Goal: Information Seeking & Learning: Compare options

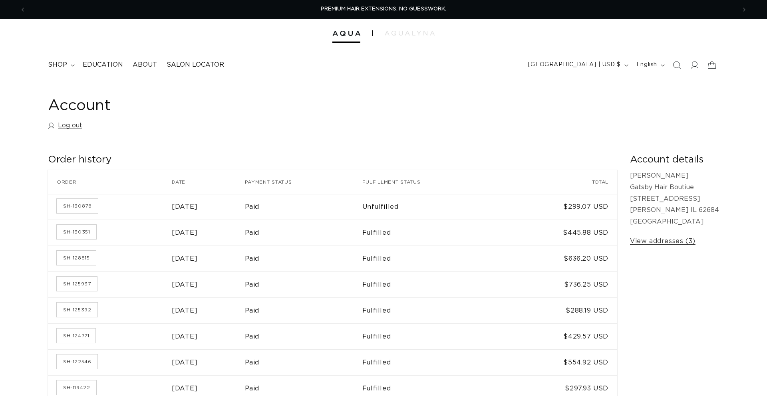
click at [56, 65] on span "shop" at bounding box center [57, 65] width 19 height 8
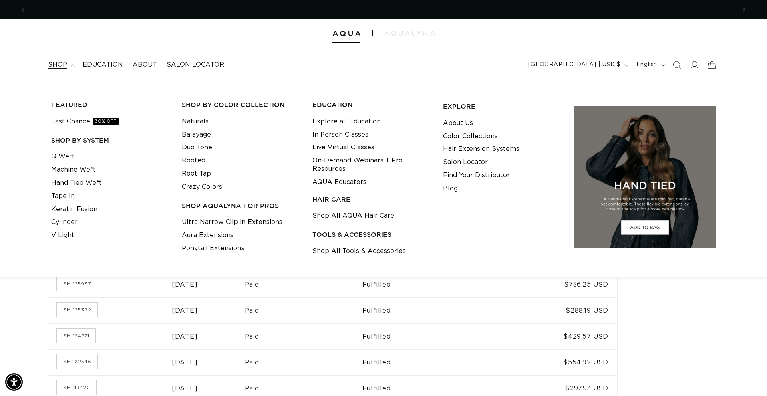
scroll to position [0, 710]
click at [23, 293] on div "Account Log out Order history Order history Order Date Payment status Fulfillme…" at bounding box center [383, 249] width 767 height 334
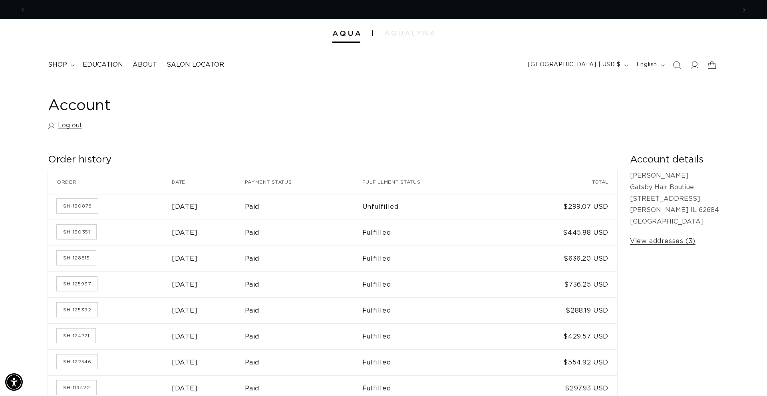
scroll to position [0, 1420]
click at [87, 207] on link "SH-130878" at bounding box center [77, 206] width 41 height 14
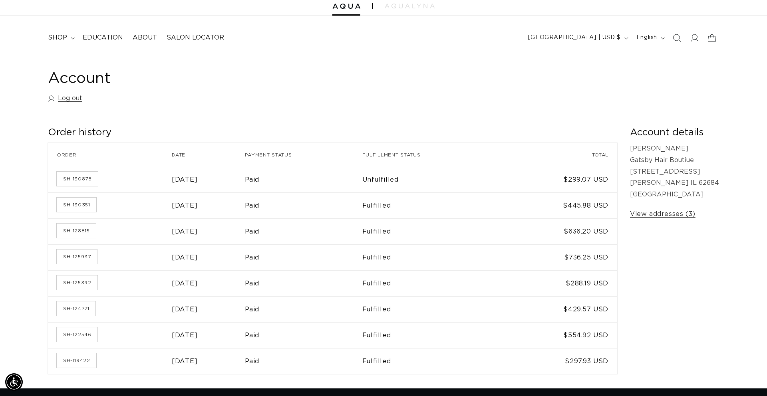
click at [66, 37] on span "shop" at bounding box center [57, 38] width 19 height 8
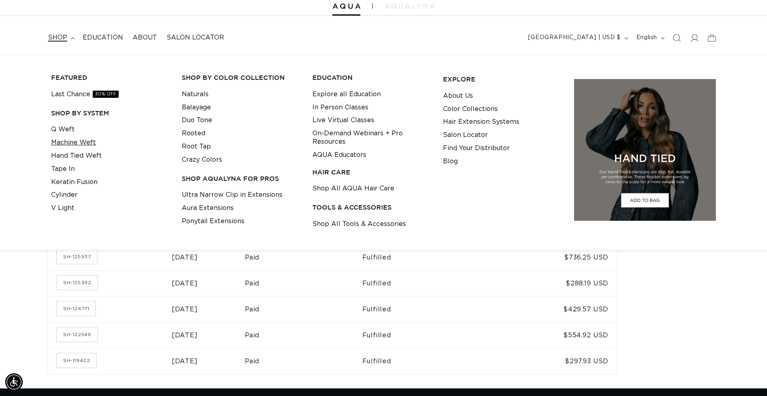
scroll to position [0, 710]
click at [74, 143] on link "Machine Weft" at bounding box center [73, 142] width 45 height 13
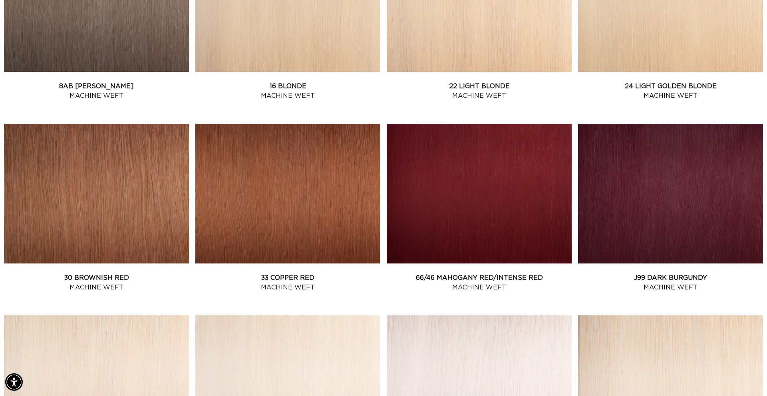
scroll to position [0, 1420]
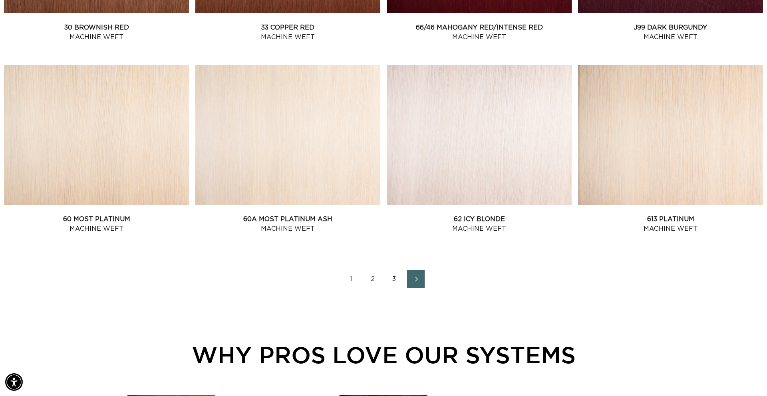
click at [376, 279] on link "2" at bounding box center [373, 279] width 18 height 18
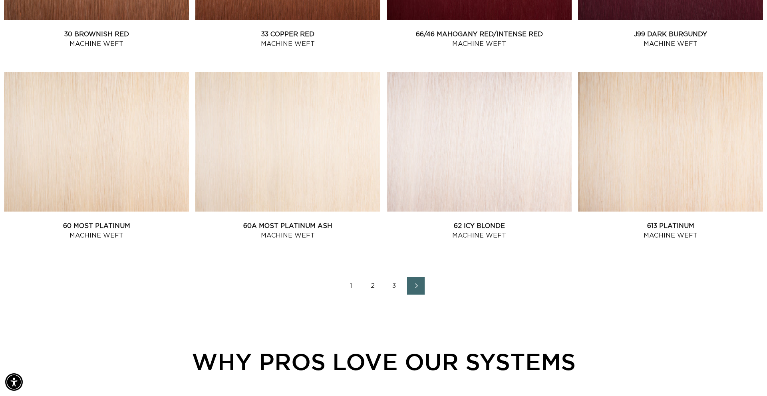
scroll to position [1020, 0]
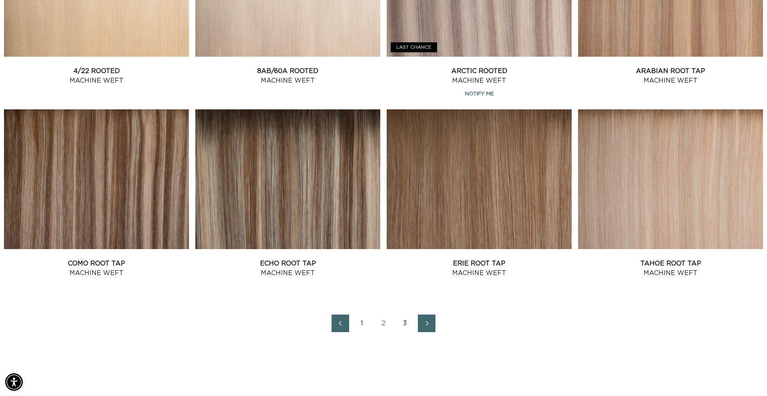
scroll to position [0, 710]
click at [400, 321] on link "3" at bounding box center [405, 324] width 18 height 18
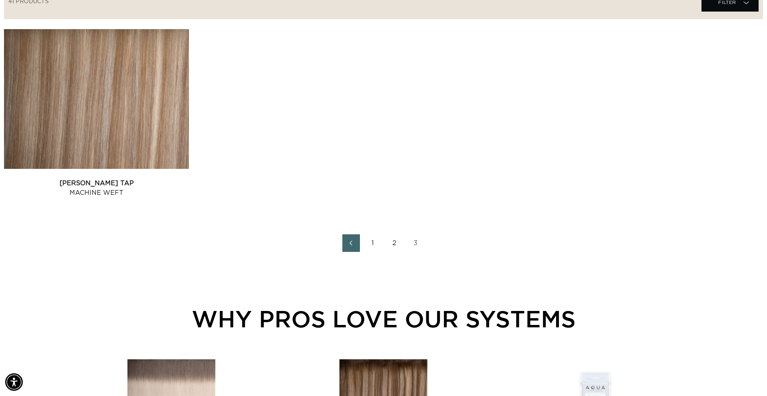
scroll to position [0, 710]
click at [397, 239] on link "2" at bounding box center [394, 243] width 18 height 18
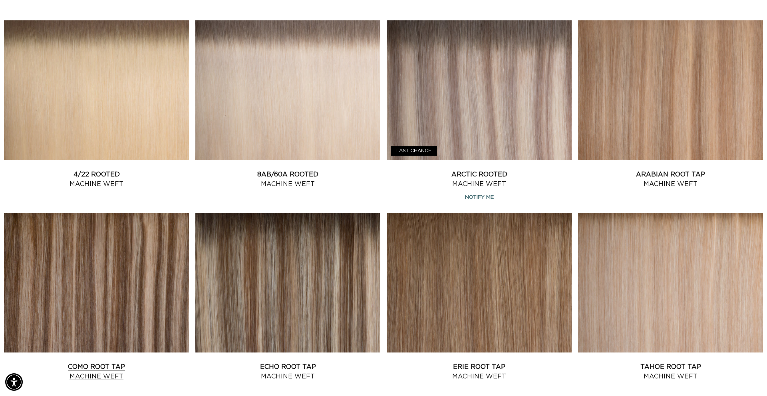
scroll to position [918, 0]
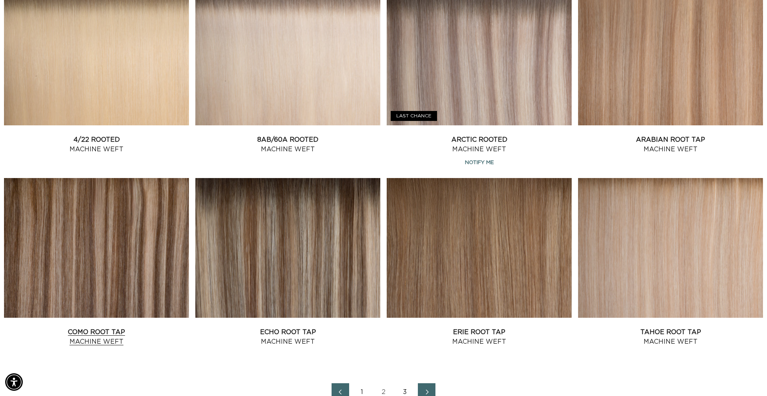
click at [150, 327] on link "Como Root Tap Machine Weft" at bounding box center [96, 336] width 185 height 19
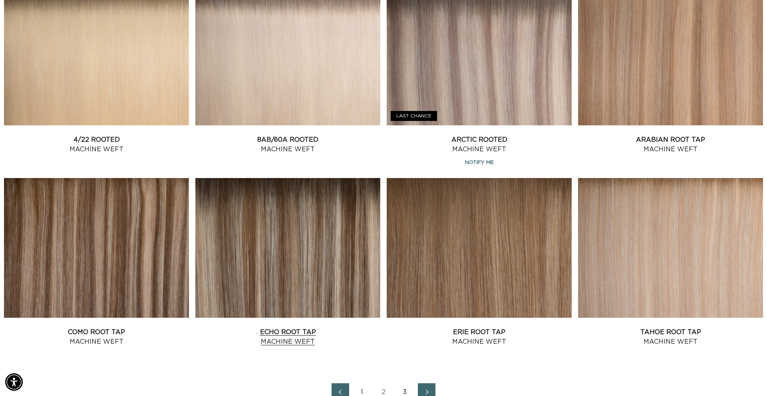
click at [280, 327] on link "Echo Root Tap Machine Weft" at bounding box center [287, 336] width 185 height 19
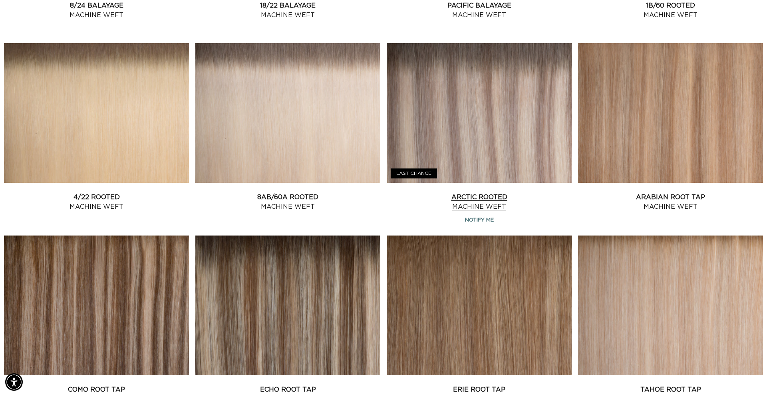
scroll to position [859, 0]
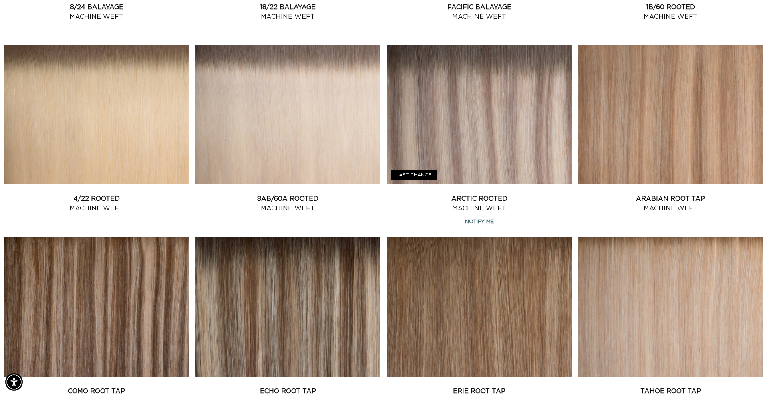
click at [631, 194] on link "Arabian Root Tap Machine Weft" at bounding box center [670, 203] width 185 height 19
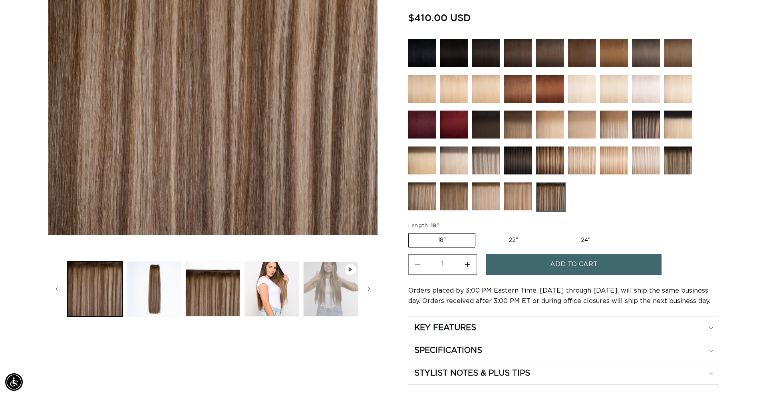
click at [321, 289] on button "Play video 1 in gallery view" at bounding box center [330, 289] width 55 height 55
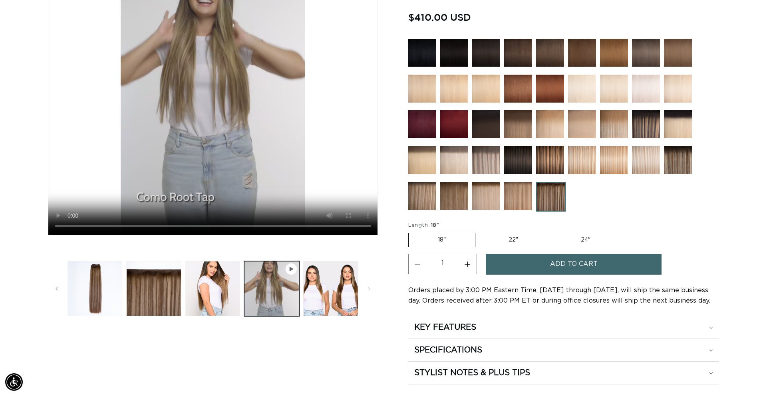
scroll to position [0, 1420]
click at [224, 283] on button "Load image 4 in gallery view" at bounding box center [212, 288] width 55 height 55
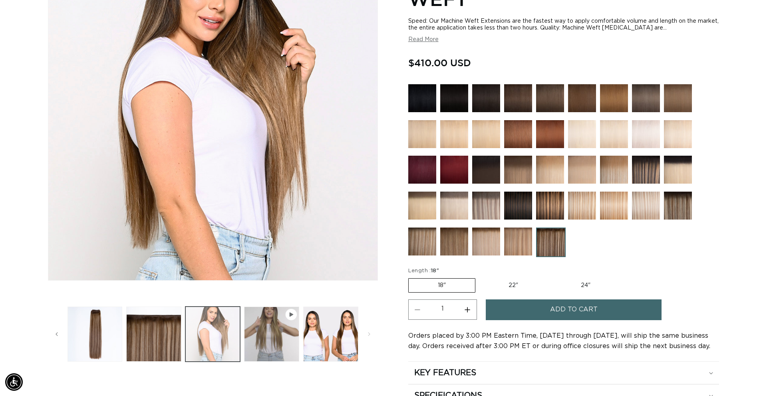
scroll to position [160, 0]
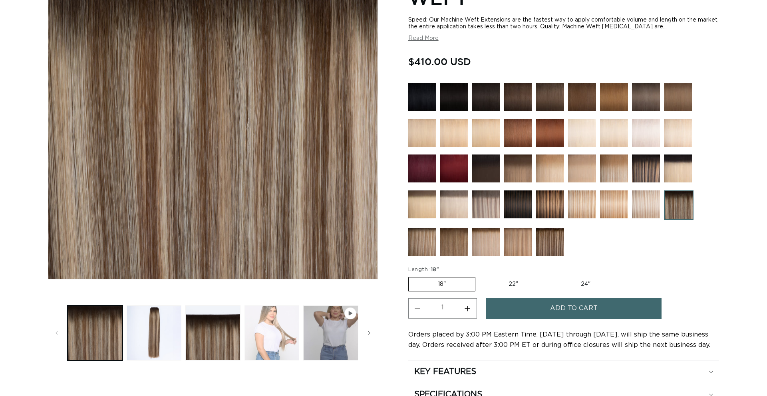
scroll to position [0, 710]
click at [281, 327] on button "Load image 4 in gallery view" at bounding box center [271, 333] width 55 height 55
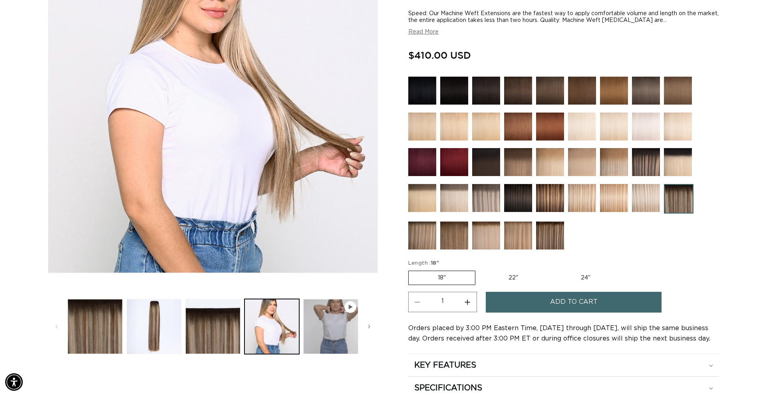
scroll to position [0, 0]
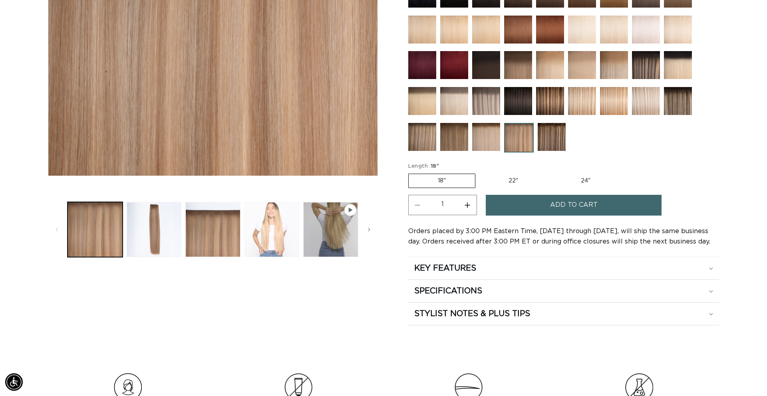
scroll to position [0, 710]
click at [286, 225] on button "Load image 4 in gallery view" at bounding box center [271, 229] width 55 height 55
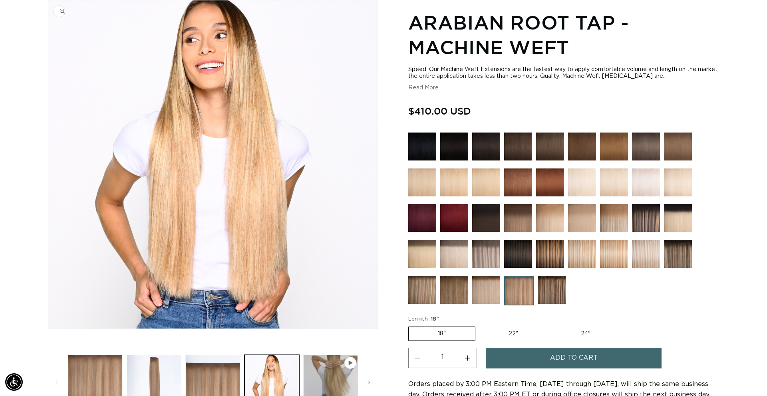
scroll to position [0, 1420]
click at [419, 295] on img at bounding box center [422, 290] width 28 height 28
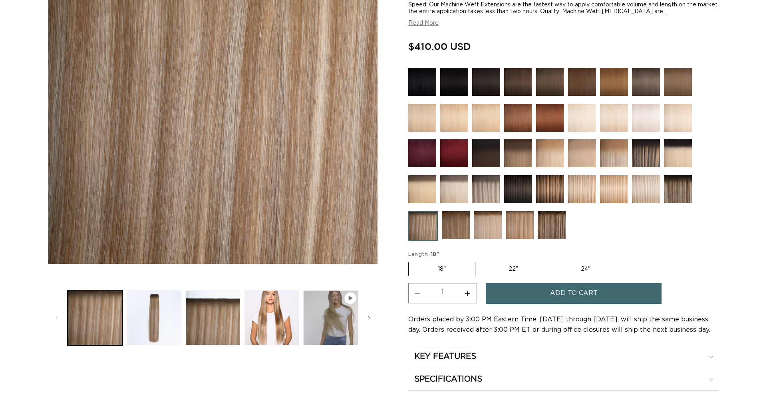
scroll to position [176, 0]
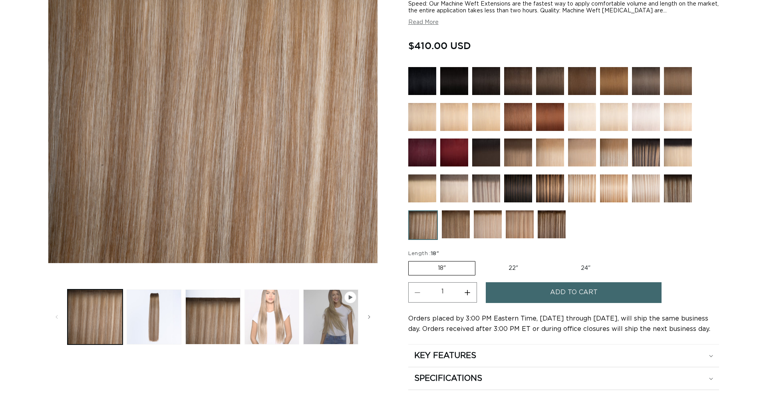
click at [287, 315] on button "Load image 4 in gallery view" at bounding box center [271, 317] width 55 height 55
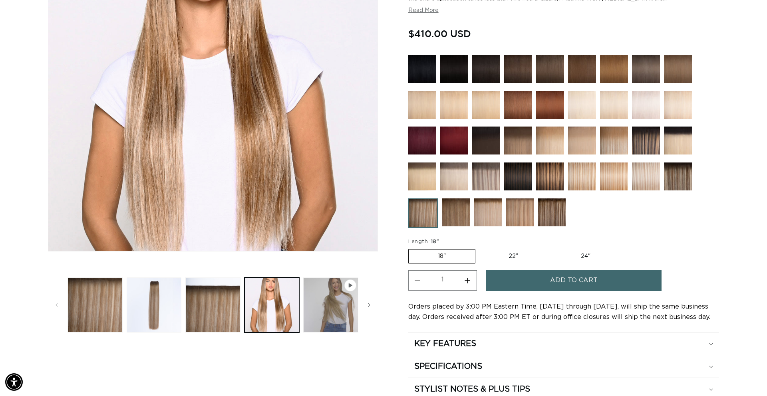
scroll to position [188, 0]
click at [565, 211] on img at bounding box center [552, 212] width 28 height 28
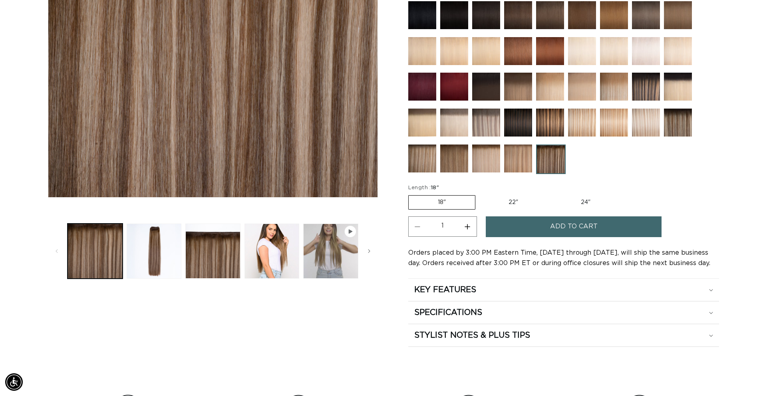
scroll to position [239, 0]
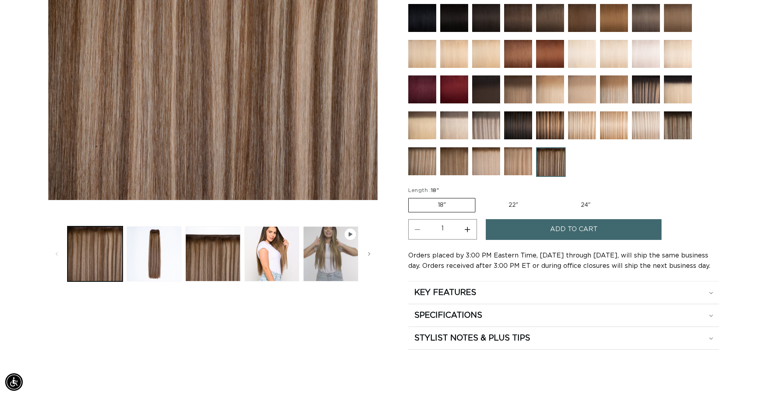
click at [515, 165] on img at bounding box center [518, 161] width 28 height 28
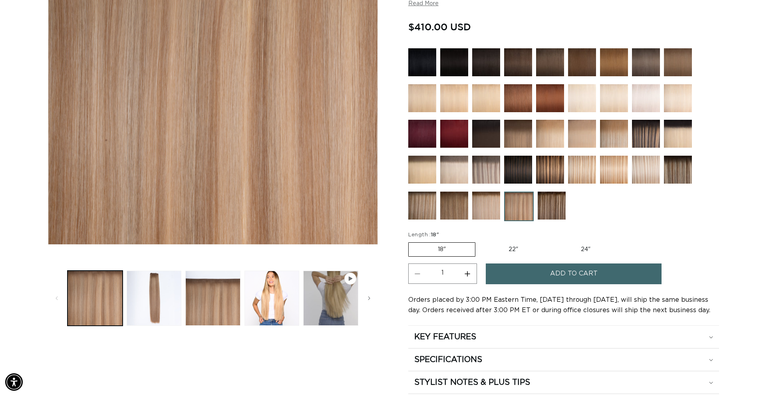
scroll to position [0, 710]
click at [542, 167] on img at bounding box center [550, 170] width 28 height 28
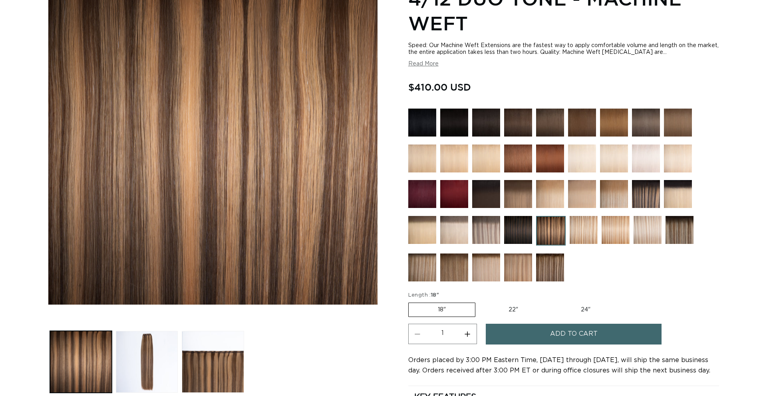
scroll to position [131, 0]
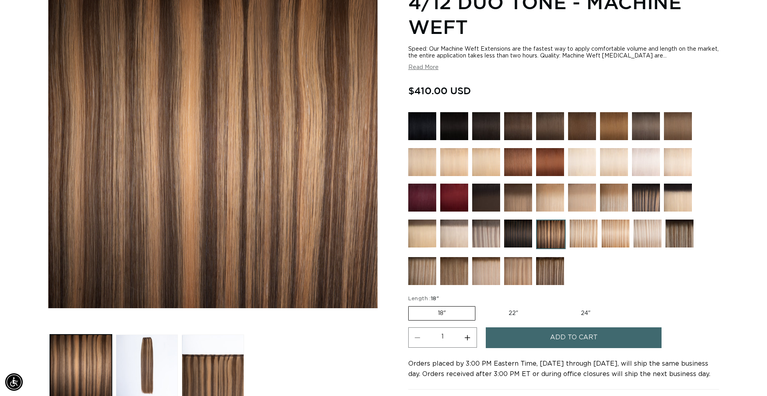
click at [649, 194] on img at bounding box center [646, 198] width 28 height 28
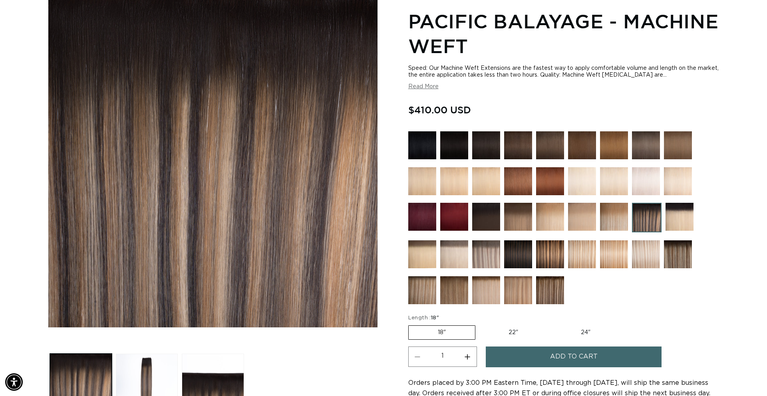
scroll to position [0, 1420]
